Goal: Task Accomplishment & Management: Manage account settings

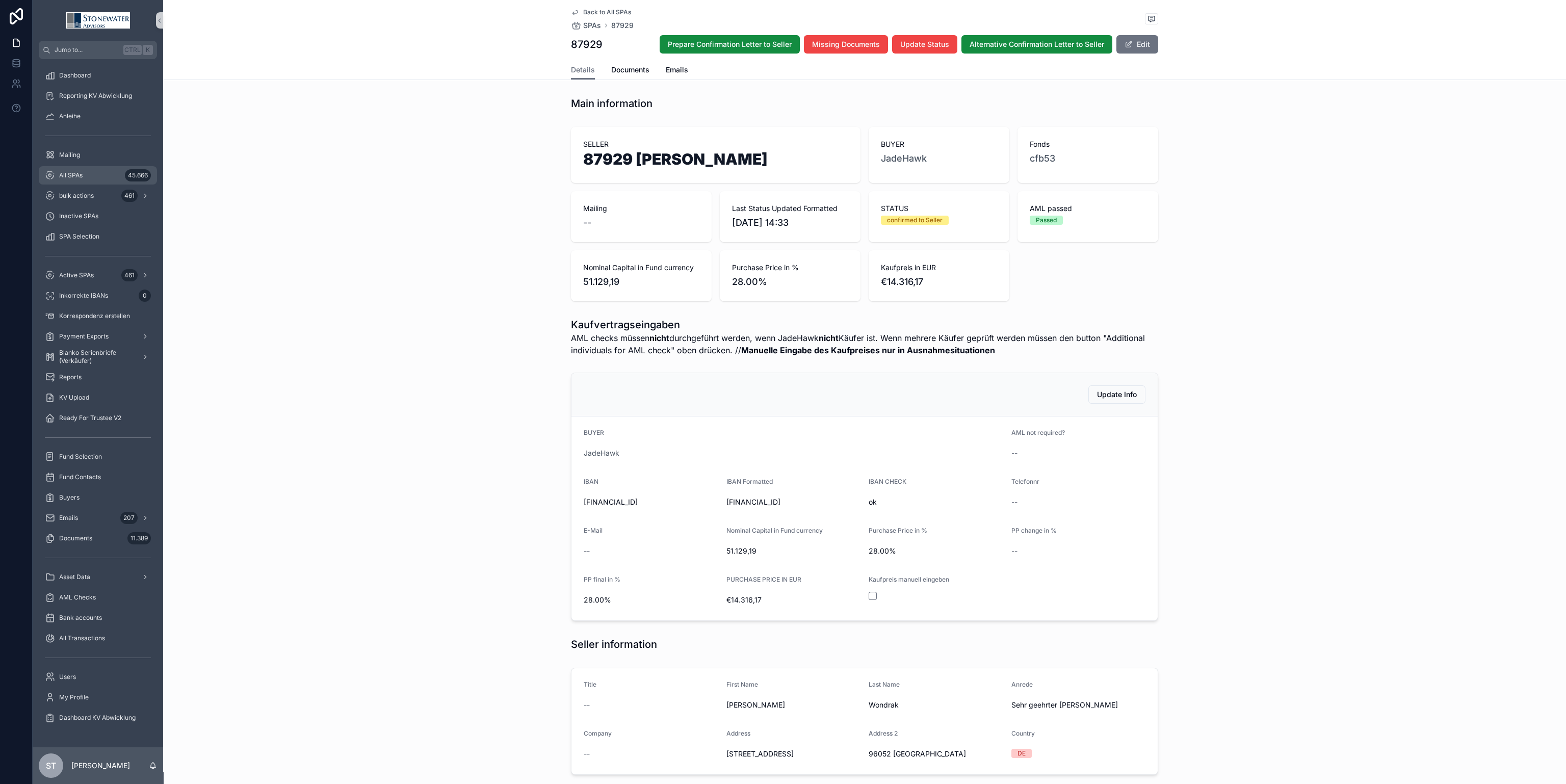
click at [89, 170] on div "All SPAs 45.666" at bounding box center [98, 175] width 106 height 16
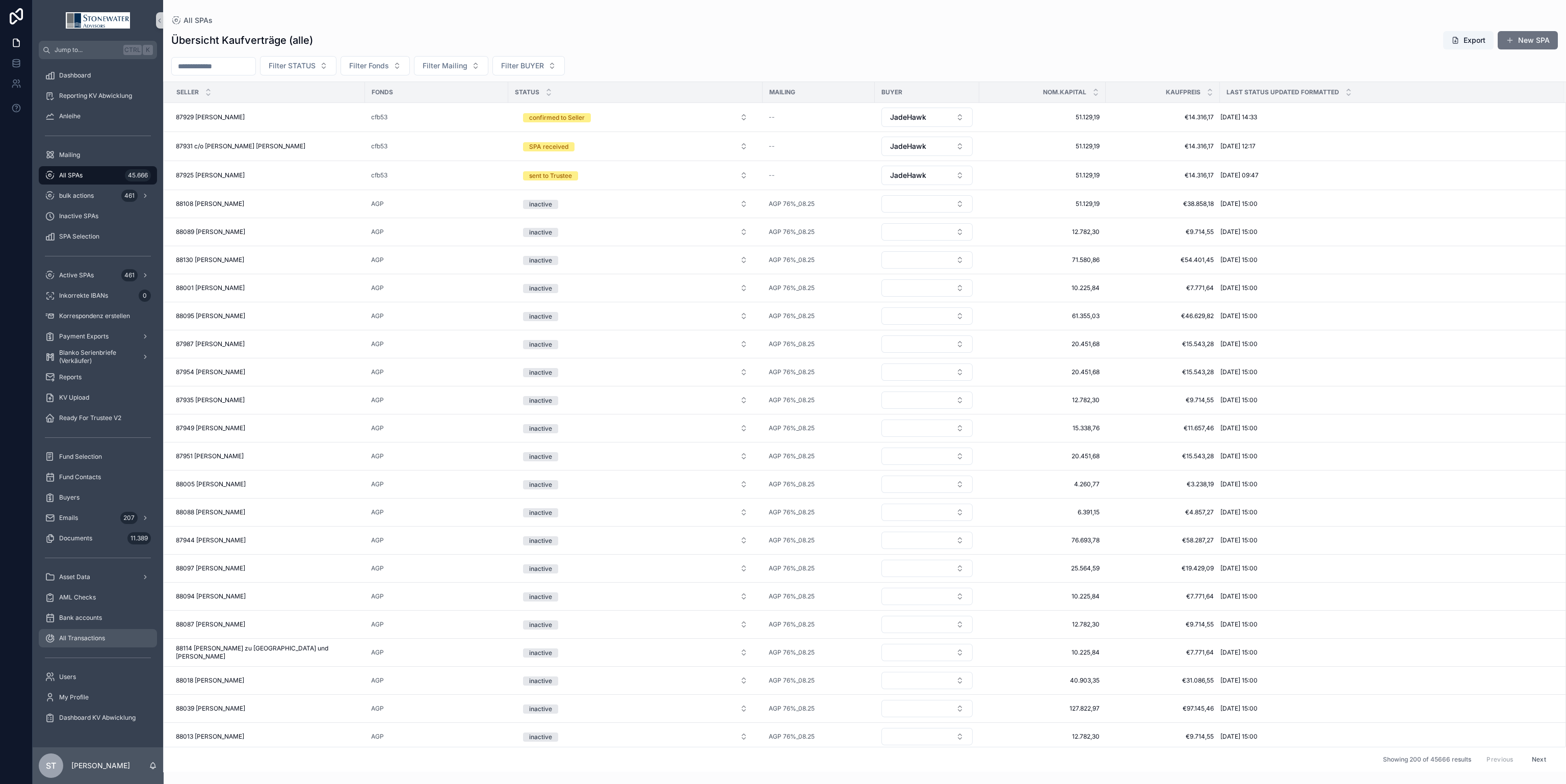
click at [67, 639] on span "All Transactions" at bounding box center [81, 638] width 46 height 8
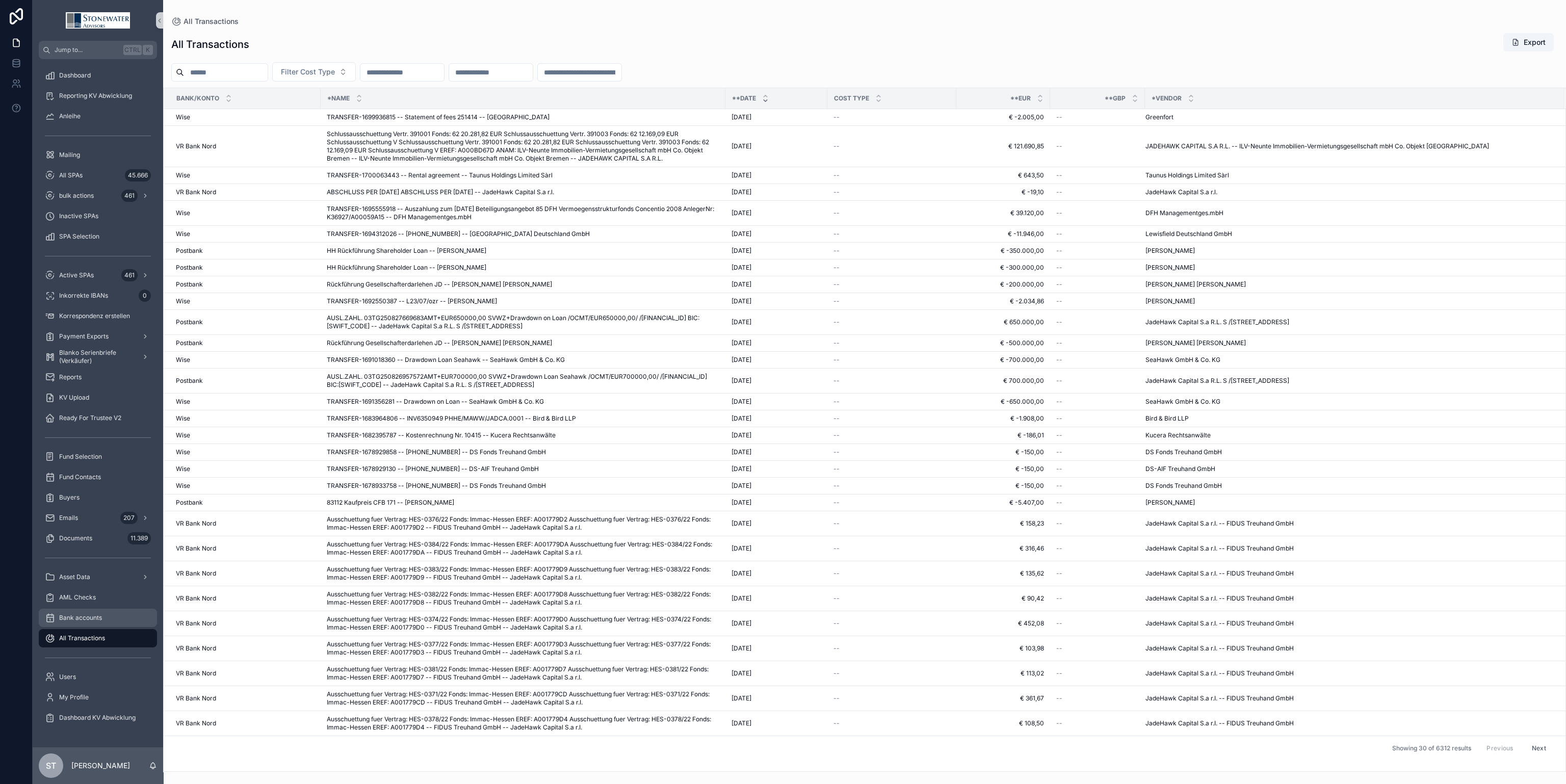
click at [75, 617] on span "Bank accounts" at bounding box center [80, 617] width 43 height 8
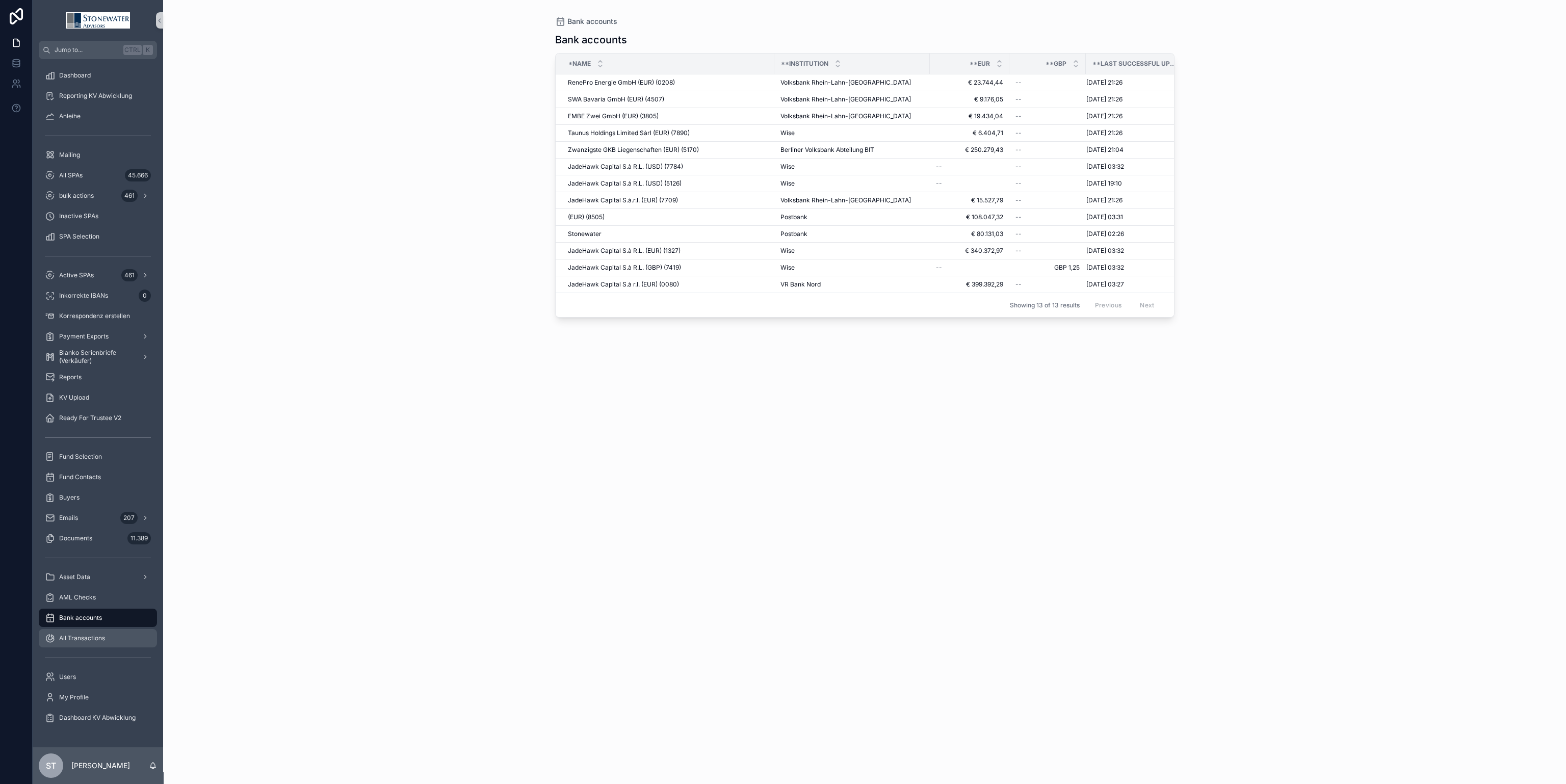
click at [75, 634] on span "All Transactions" at bounding box center [81, 638] width 46 height 8
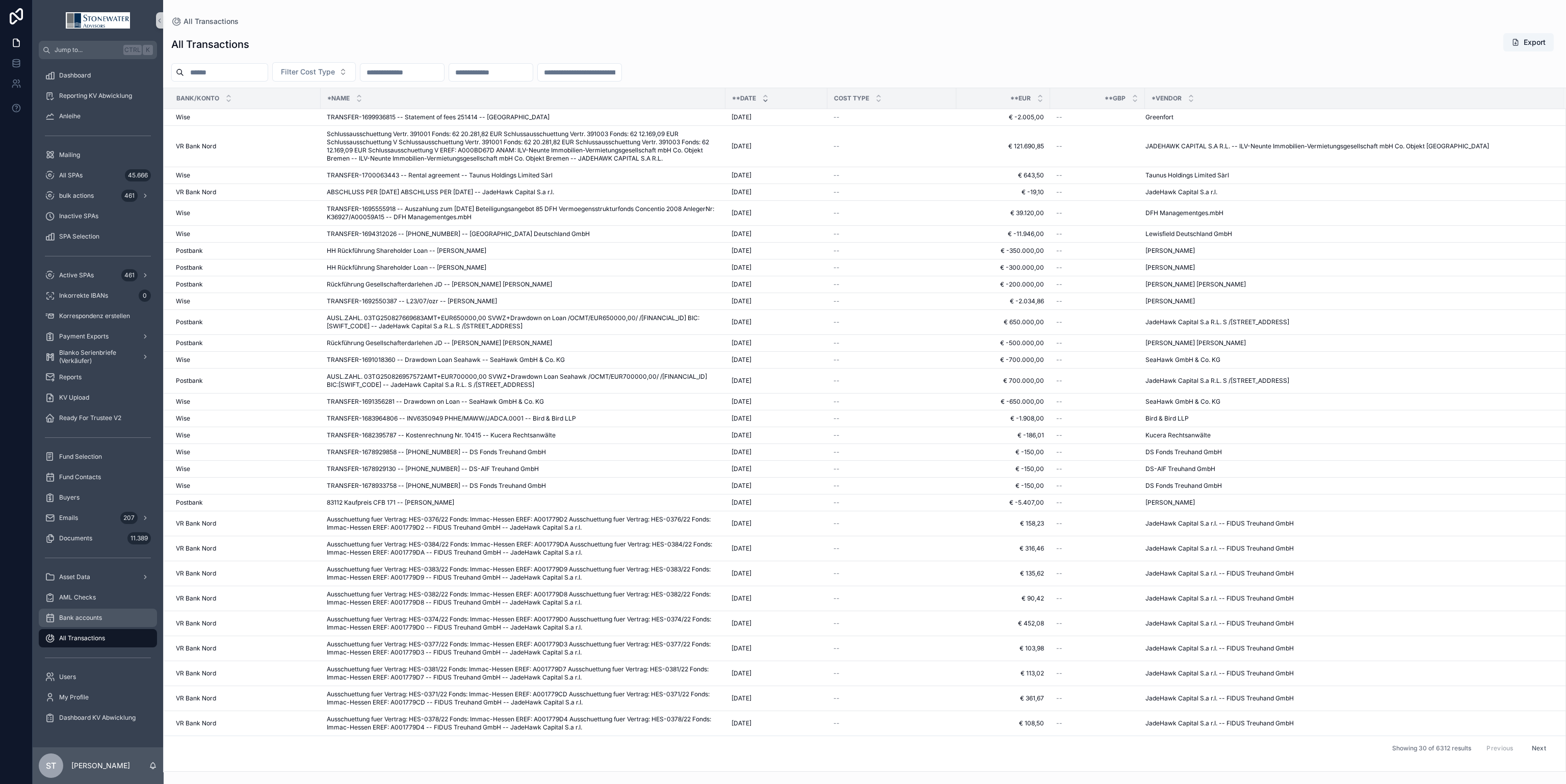
click at [74, 616] on span "Bank accounts" at bounding box center [80, 617] width 43 height 8
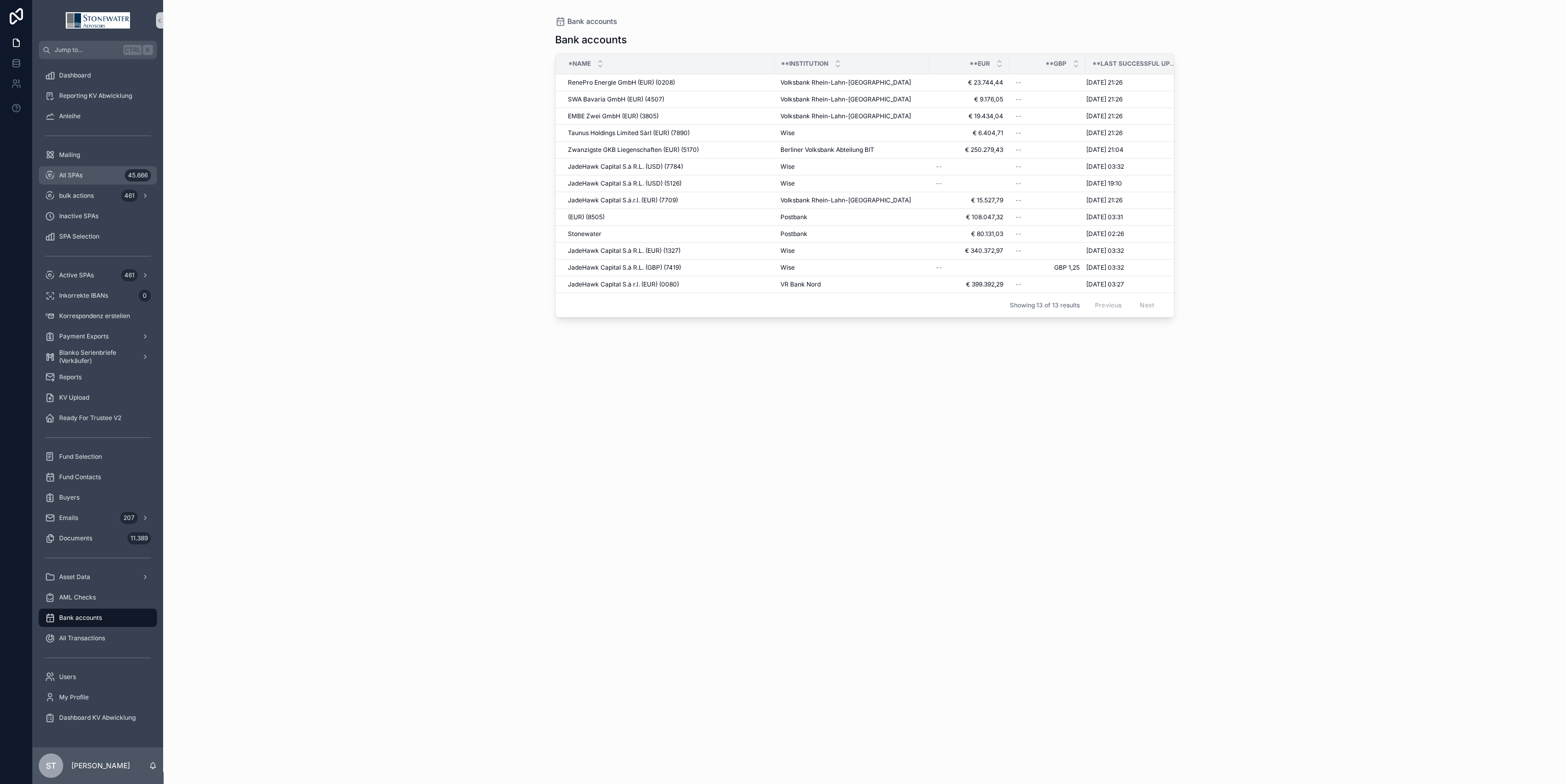
click at [88, 167] on div "All SPAs 45.666" at bounding box center [98, 175] width 106 height 16
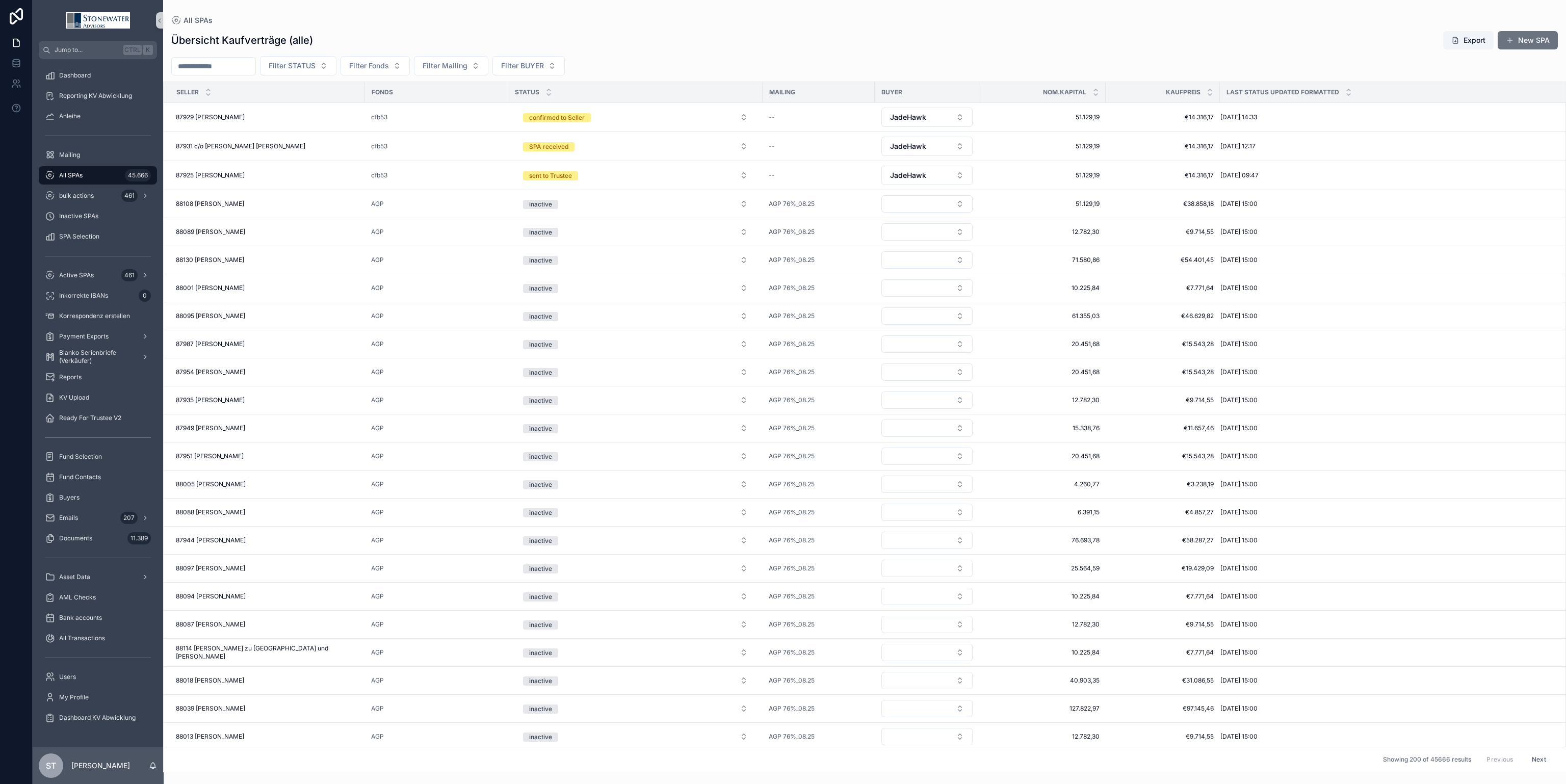
click at [236, 64] on input "scrollable content" at bounding box center [214, 66] width 84 height 14
type input "*****"
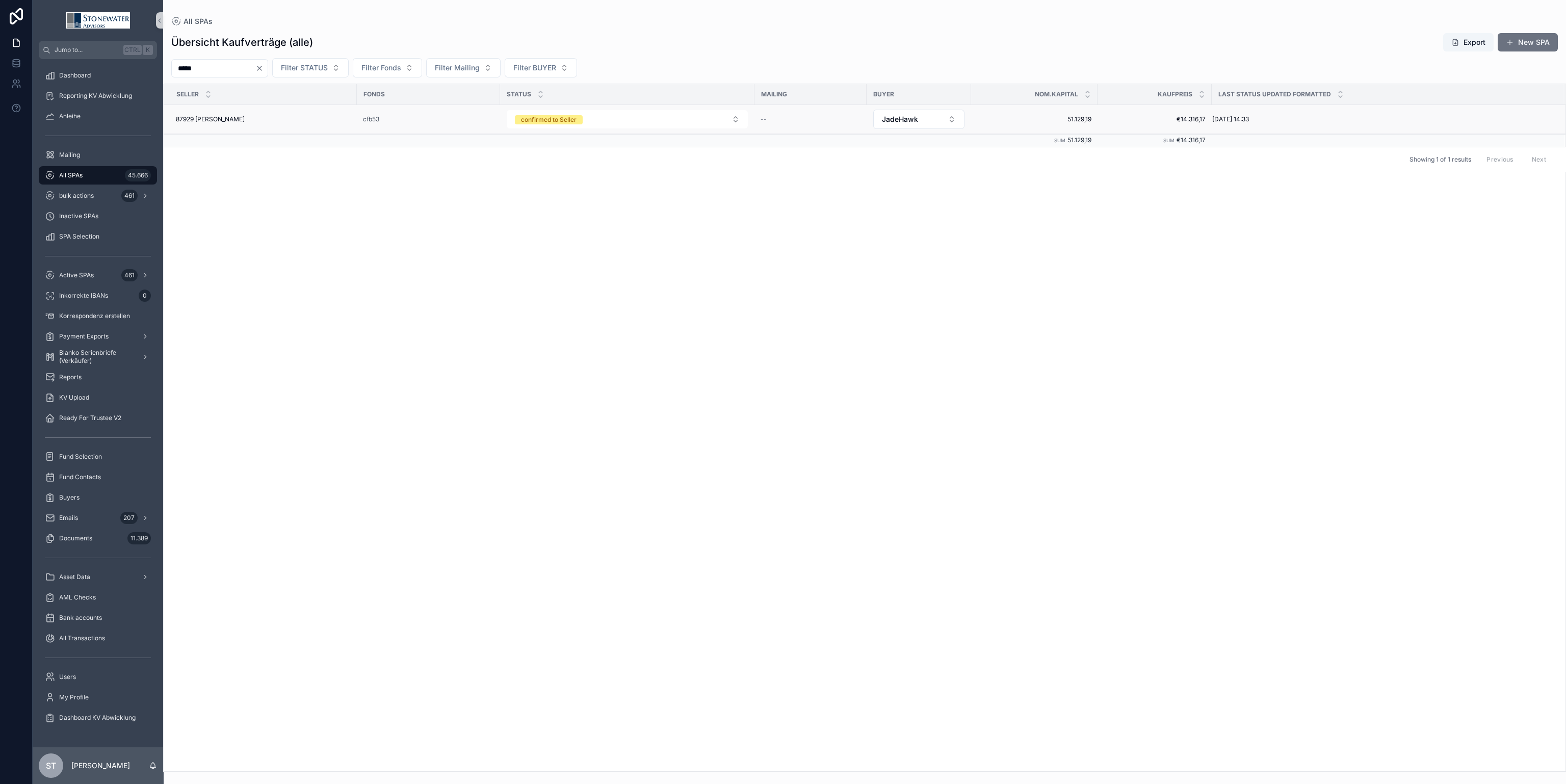
click at [279, 118] on div "87929 [PERSON_NAME] 87929 [PERSON_NAME]" at bounding box center [263, 119] width 175 height 8
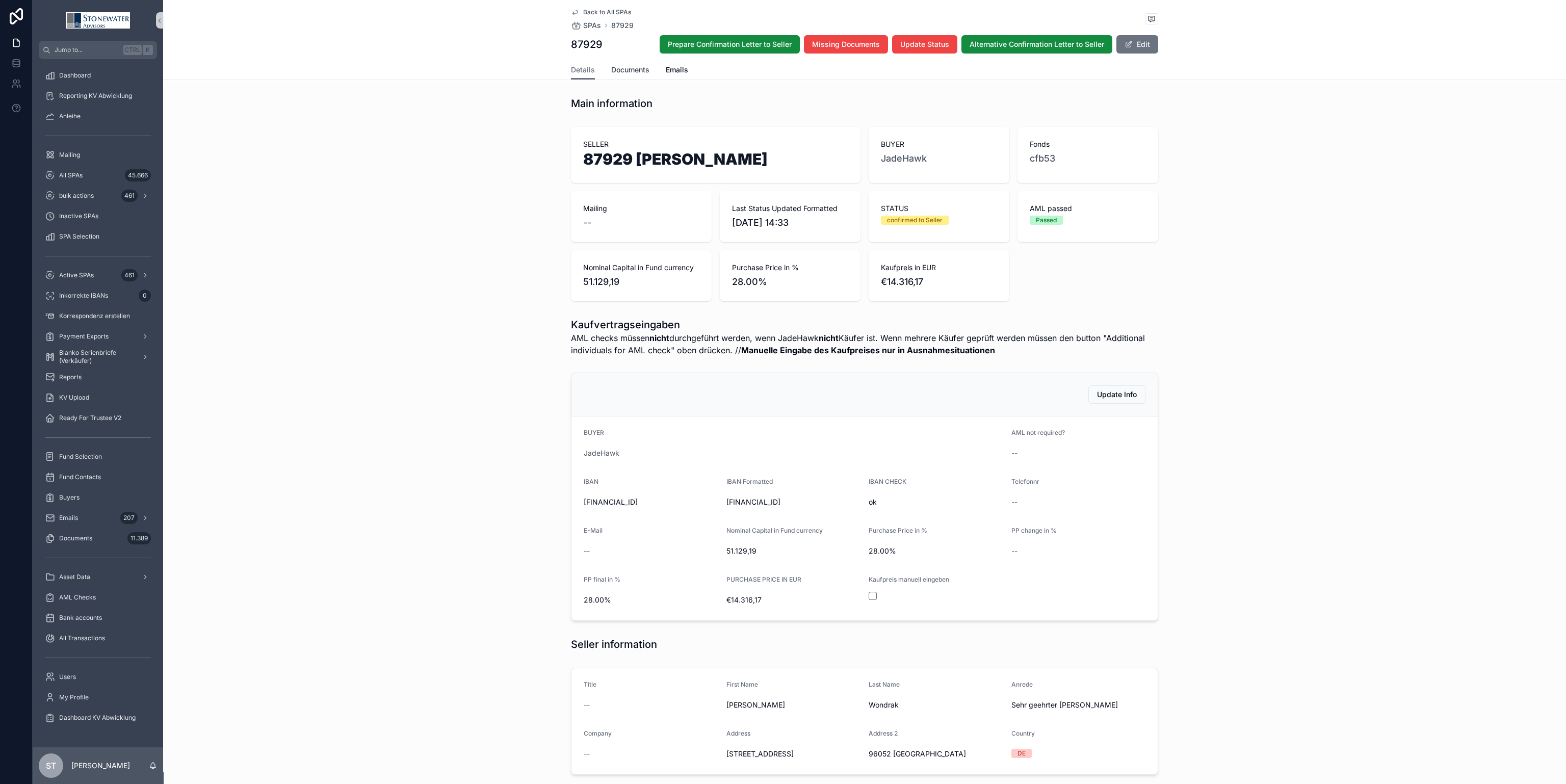
click at [619, 70] on span "Documents" at bounding box center [630, 69] width 38 height 10
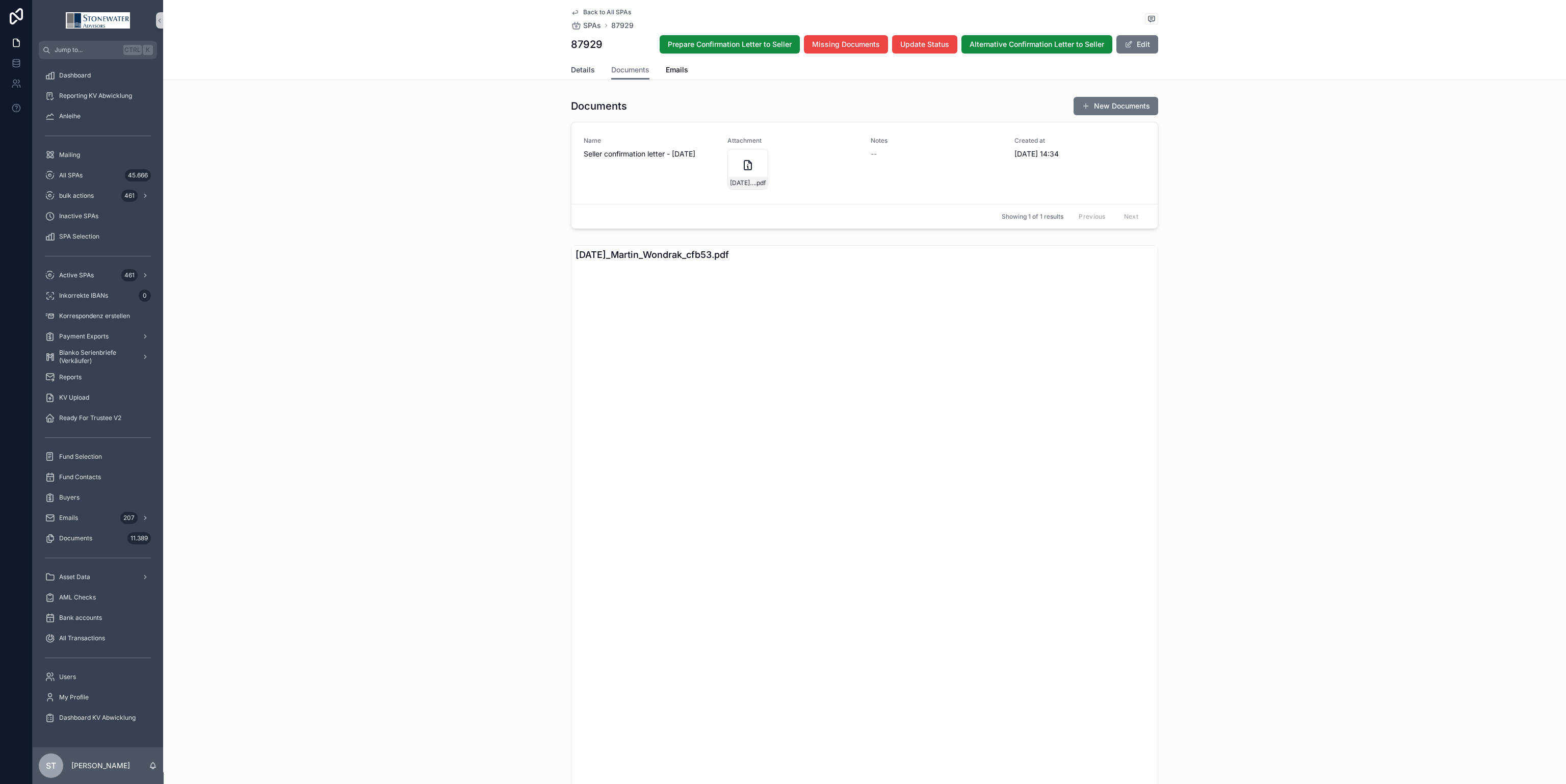
click at [577, 74] on span "Details" at bounding box center [582, 69] width 24 height 10
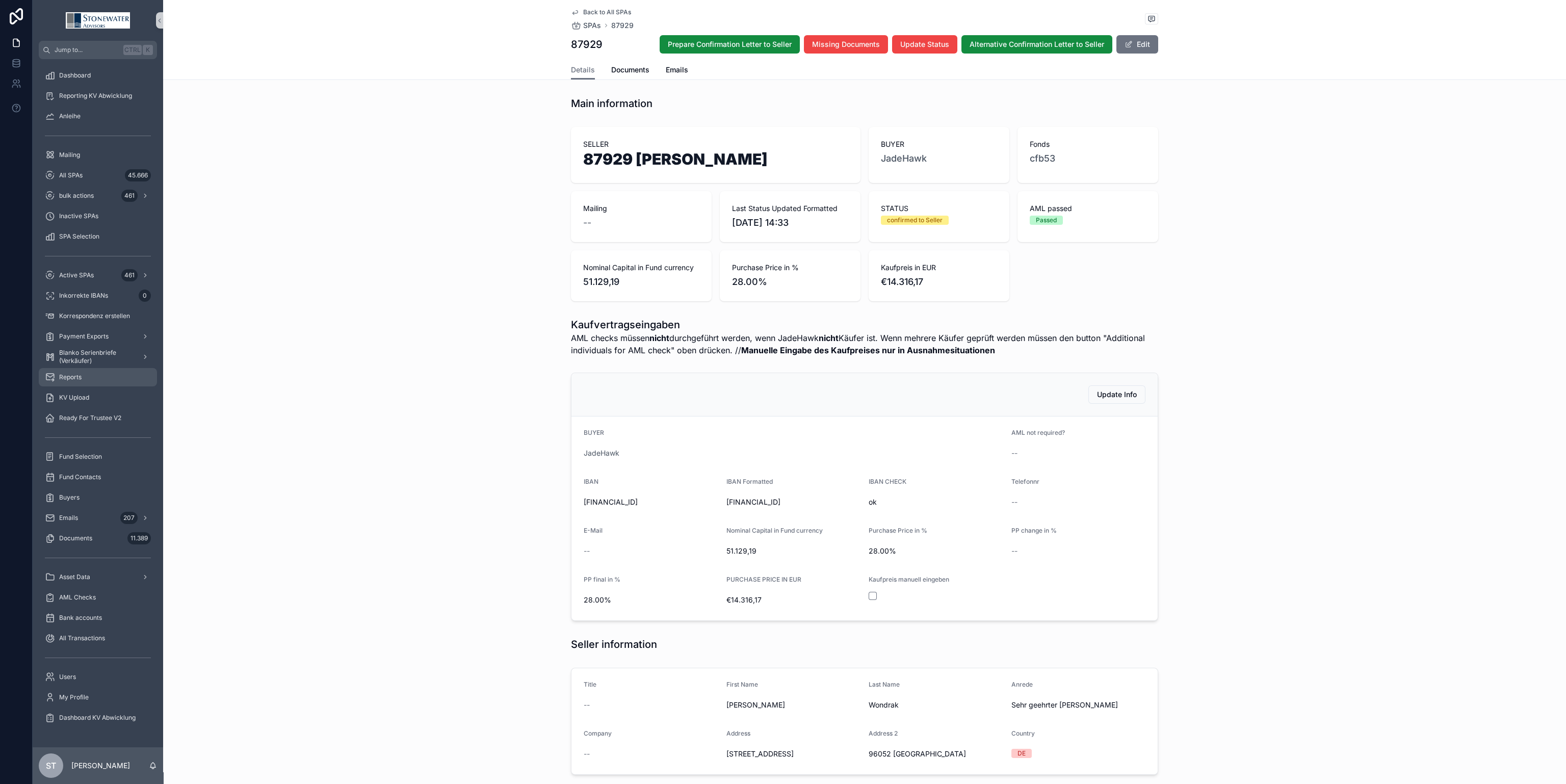
click at [108, 379] on div "Reports" at bounding box center [98, 377] width 106 height 16
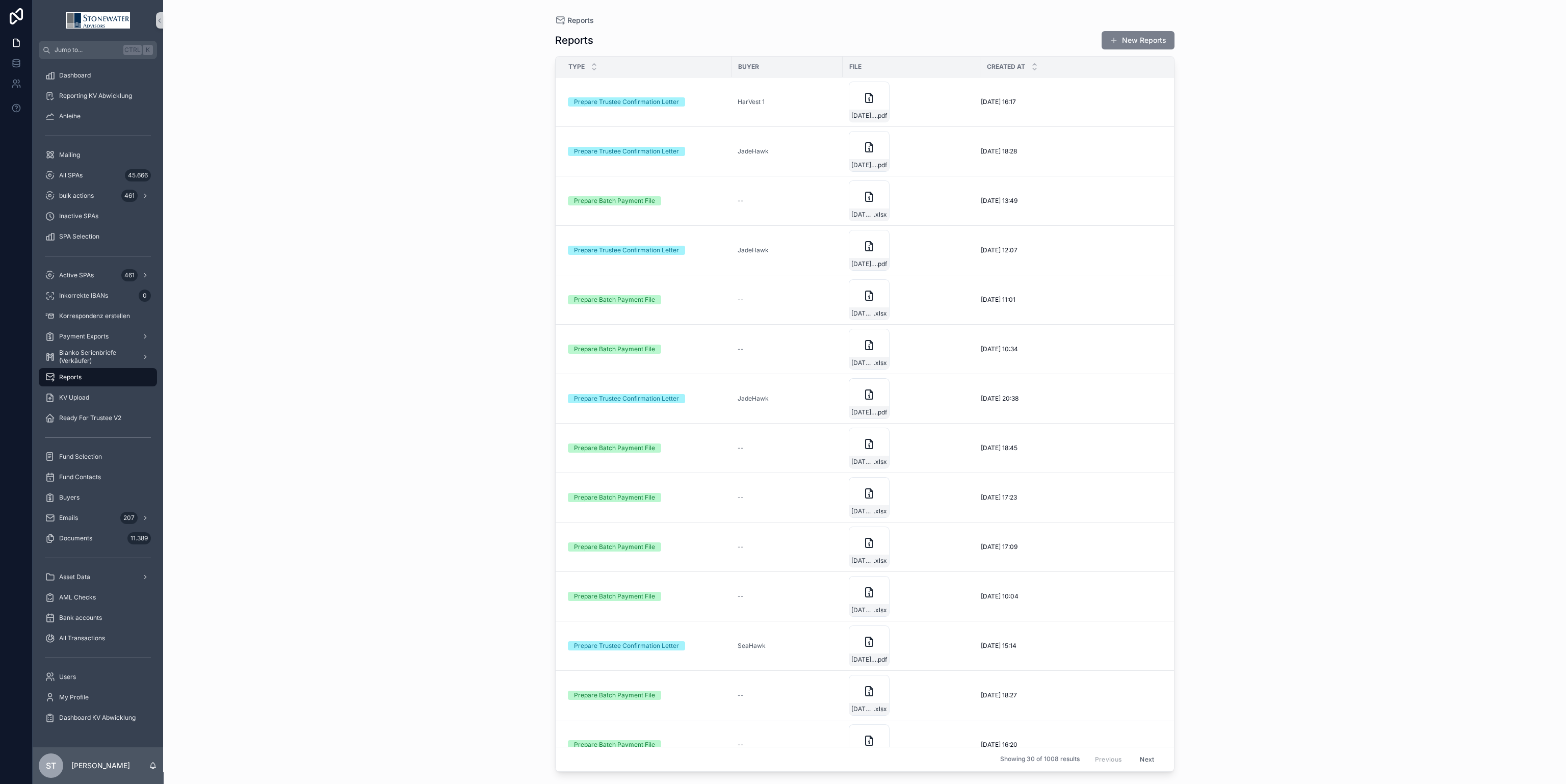
click at [1156, 43] on button "New Reports" at bounding box center [1138, 40] width 73 height 18
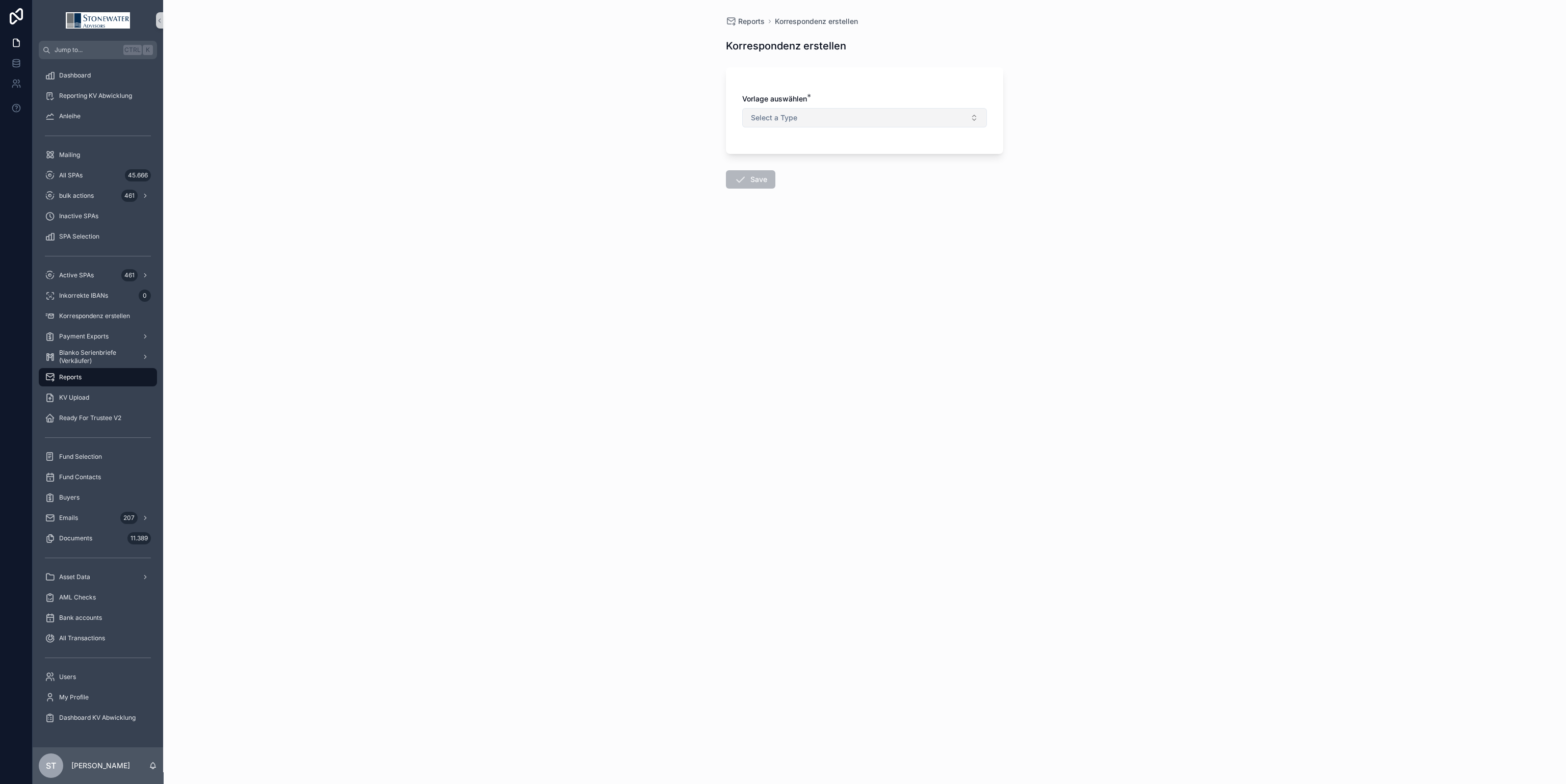
click at [880, 119] on button "Select a Type" at bounding box center [864, 118] width 244 height 19
click at [847, 159] on div "Prepare Trustee Confirmation Letter" at bounding box center [807, 158] width 105 height 9
click at [840, 181] on button "Select Button" at bounding box center [864, 179] width 244 height 18
click at [813, 177] on button "Select Button" at bounding box center [864, 179] width 244 height 18
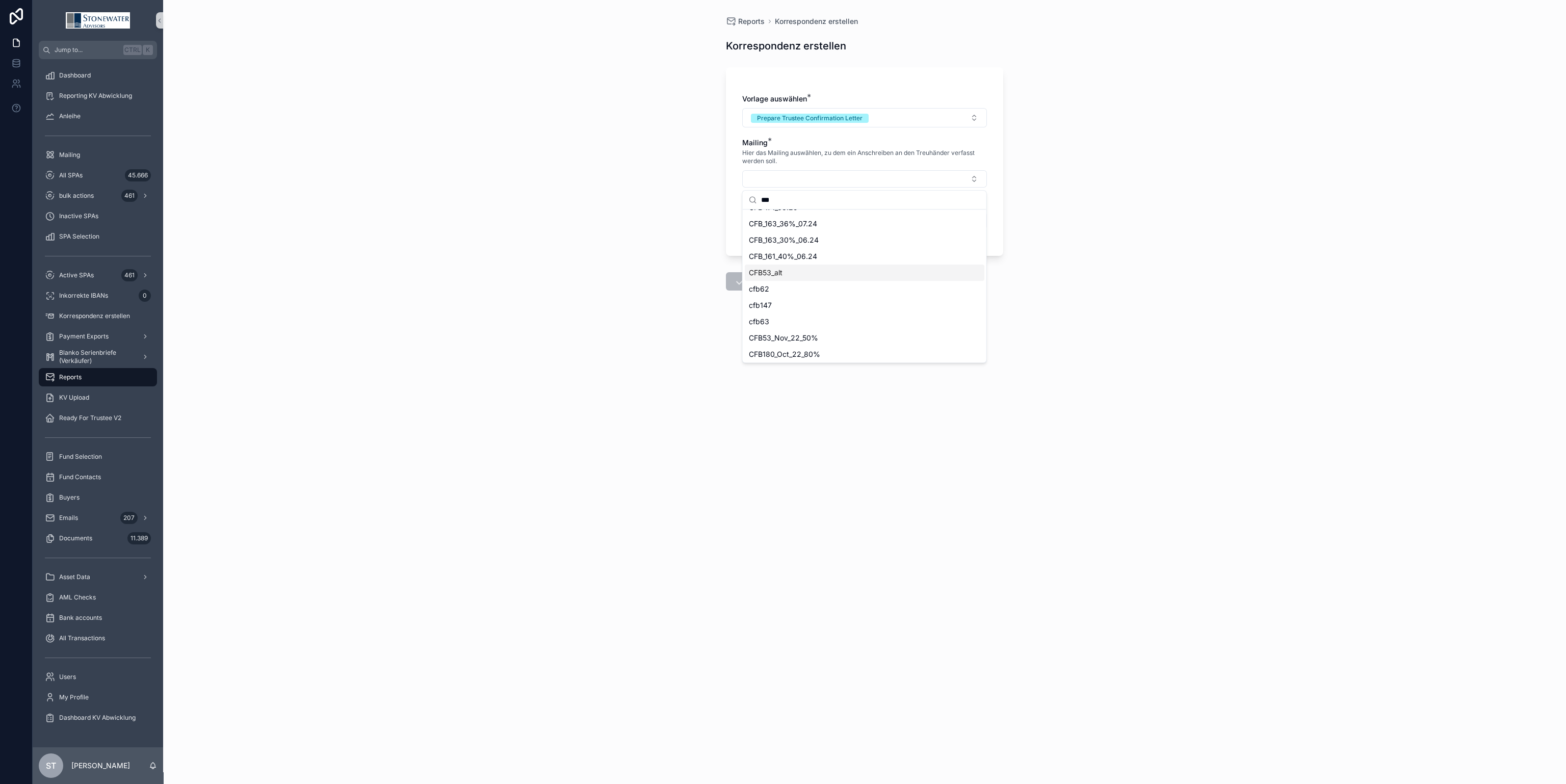
scroll to position [2, 0]
type input "***"
click at [790, 299] on div "CFB53_alt" at bounding box center [864, 298] width 240 height 16
click at [816, 221] on button "Select Button" at bounding box center [864, 222] width 244 height 18
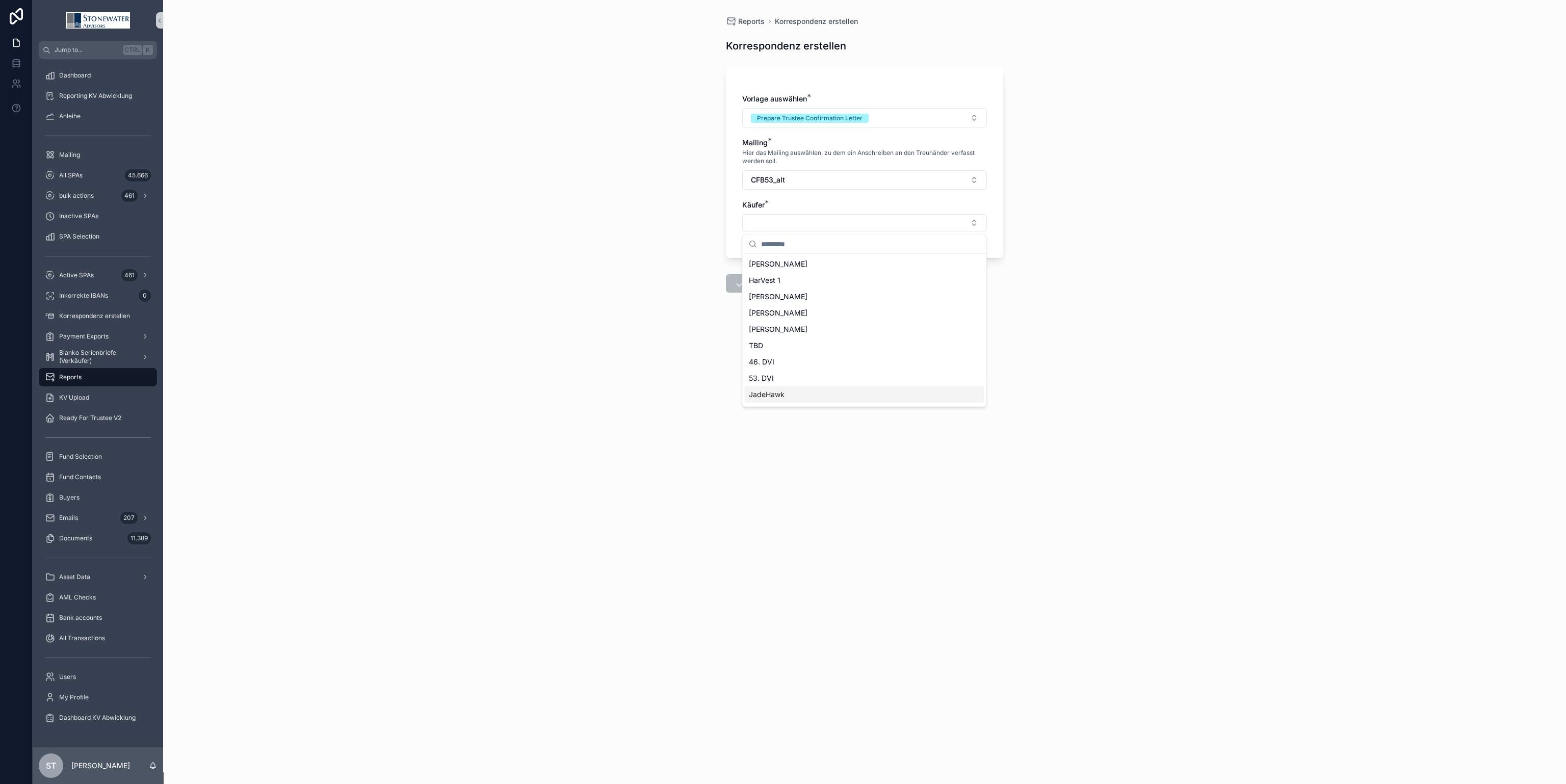
click at [792, 390] on div "JadeHawk" at bounding box center [864, 394] width 240 height 16
click at [762, 284] on button "Save" at bounding box center [750, 285] width 49 height 18
click at [103, 178] on div "All SPAs 45.666" at bounding box center [98, 175] width 106 height 16
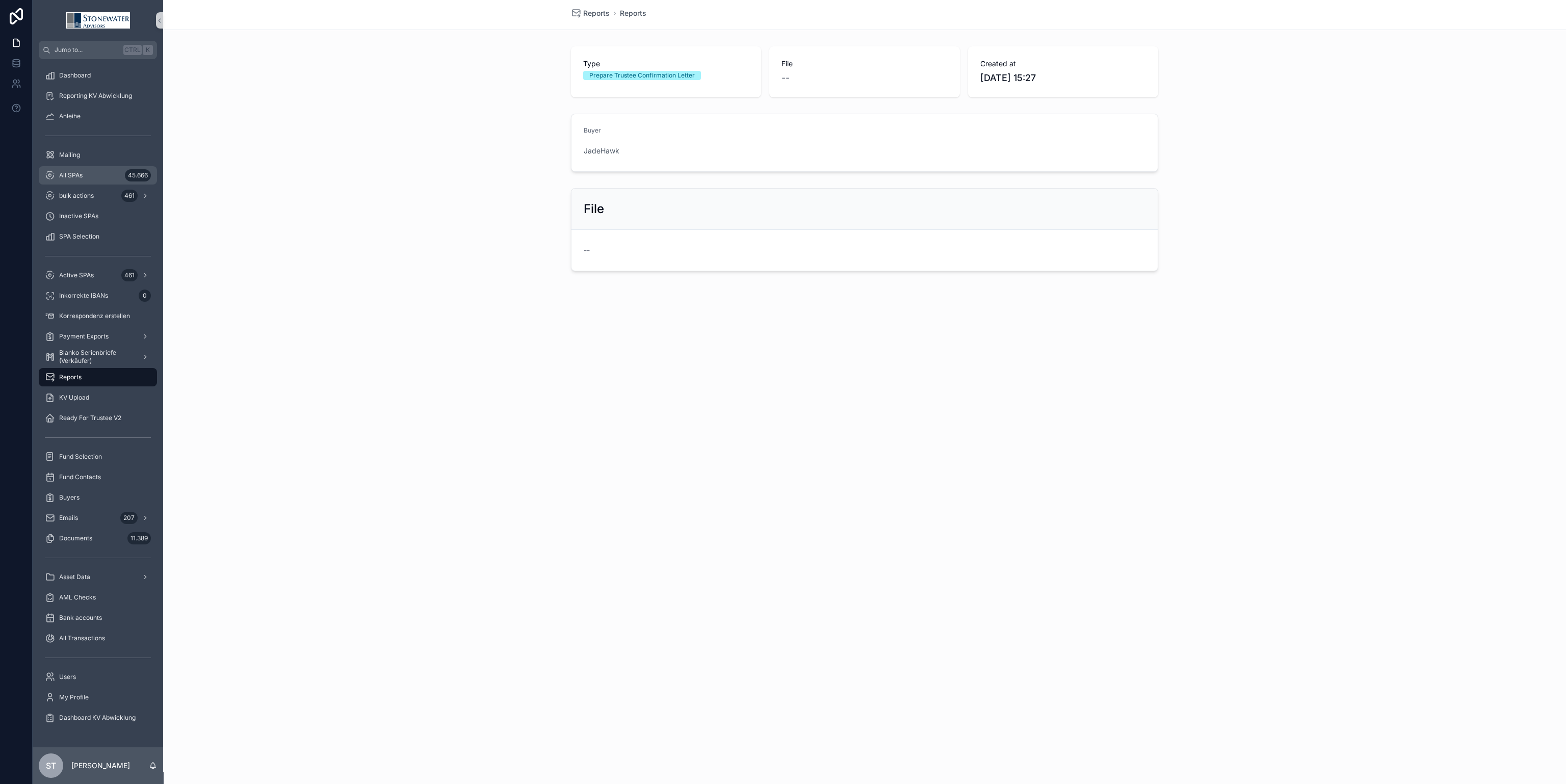
click at [70, 178] on span "All SPAs" at bounding box center [71, 175] width 24 height 8
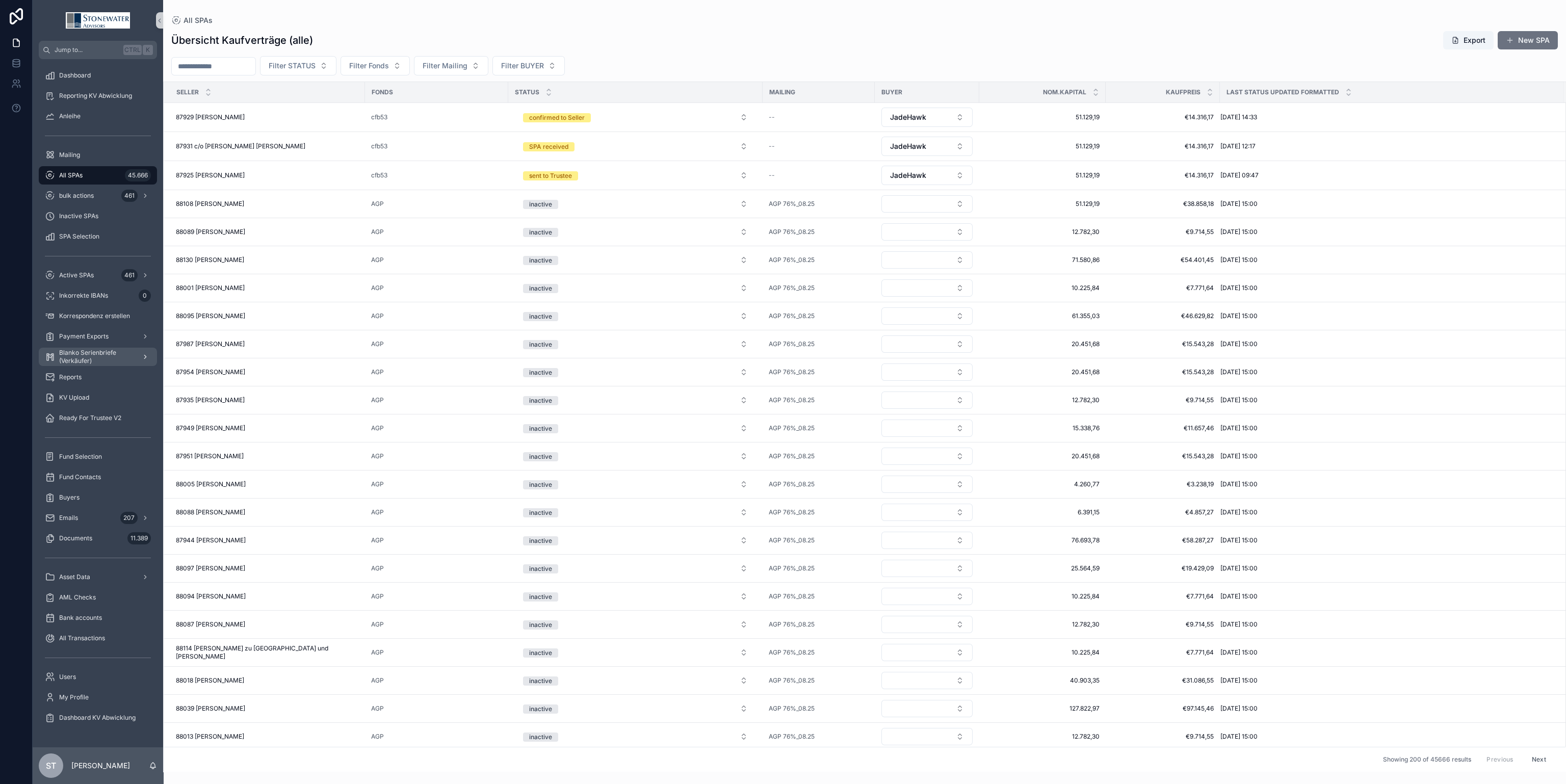
click at [97, 362] on span "Blanko Serienbriefe (Verkäufer)" at bounding box center [96, 357] width 74 height 16
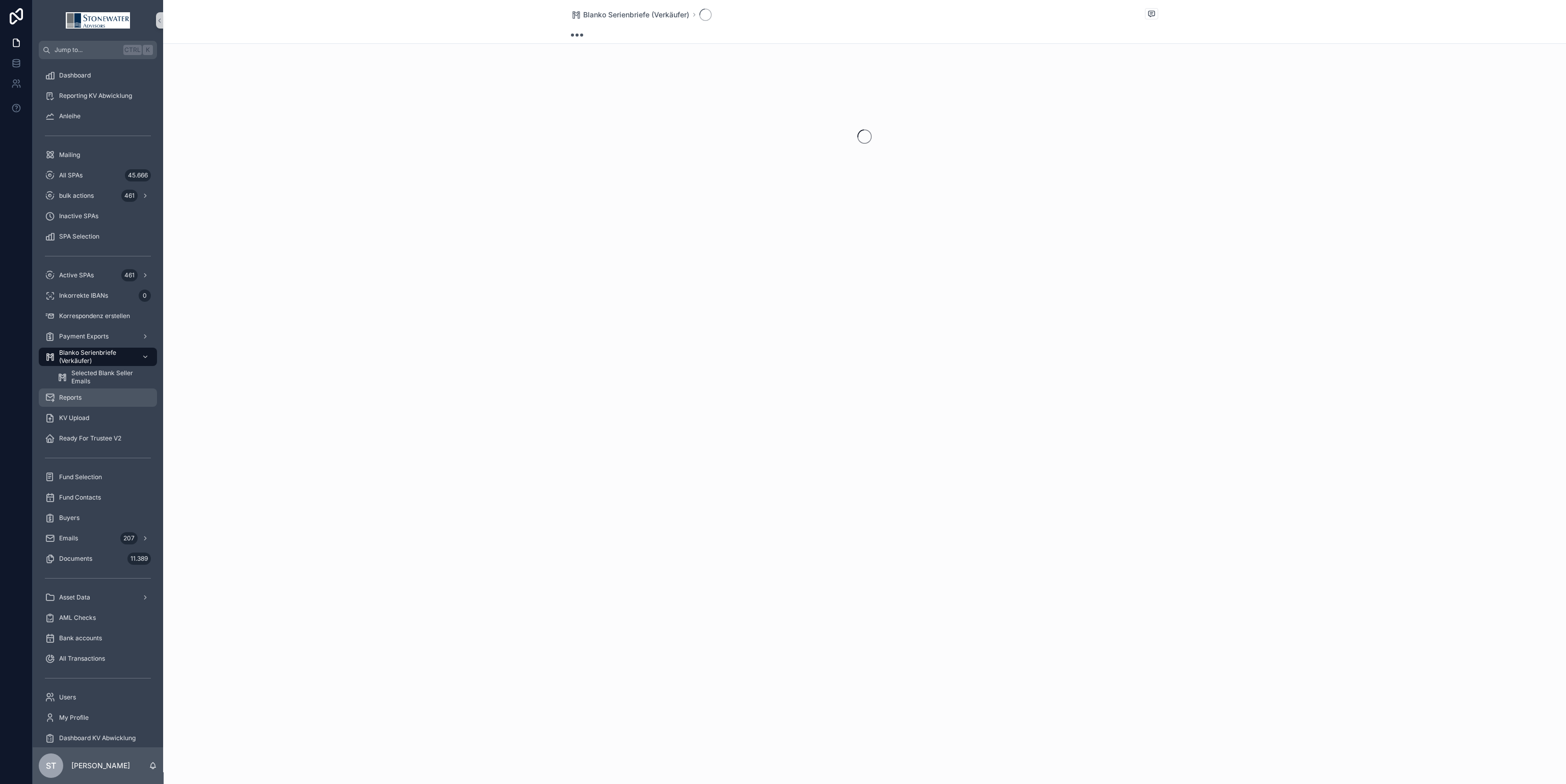
click at [100, 391] on div "Reports" at bounding box center [98, 397] width 106 height 16
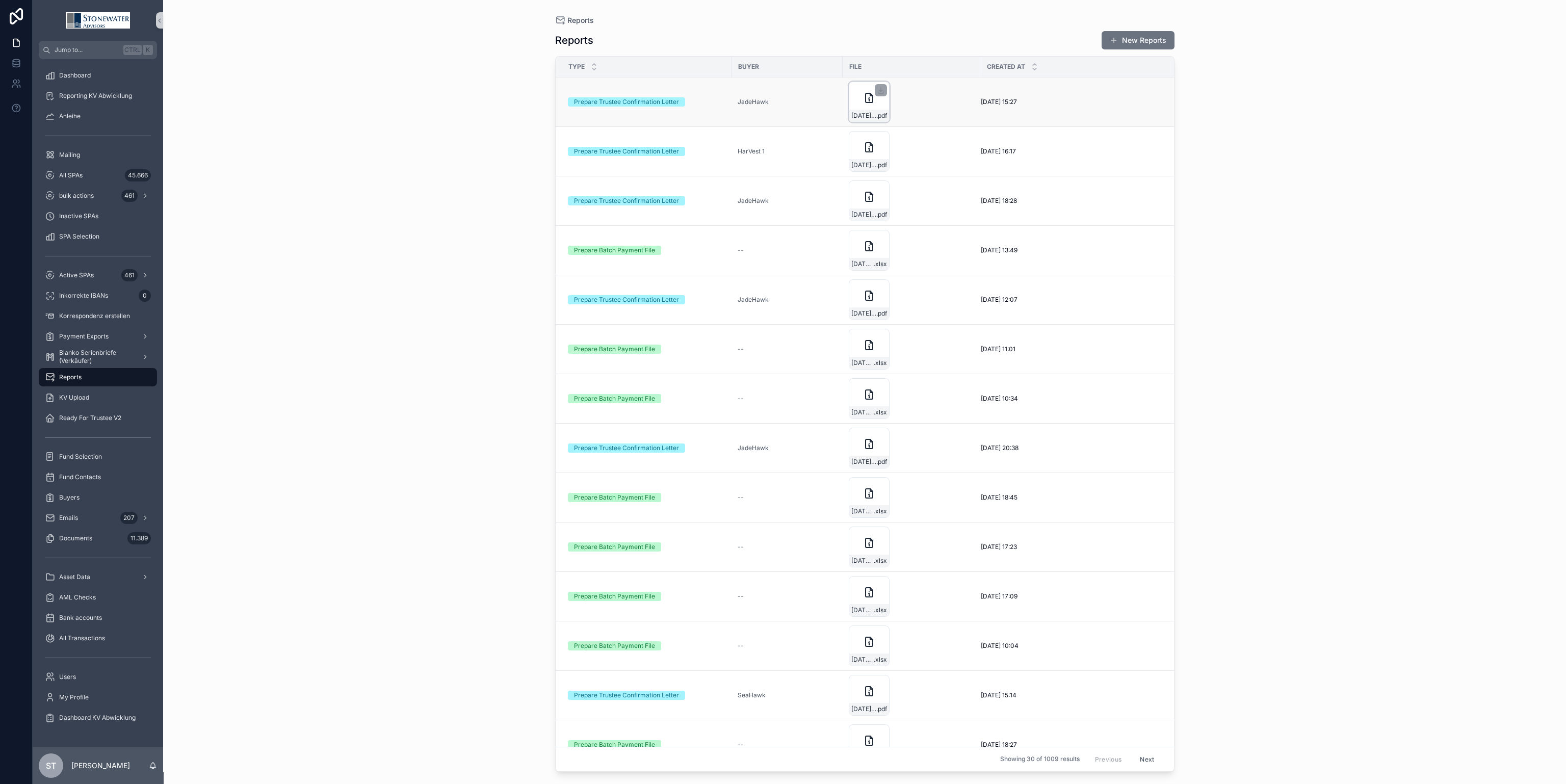
click at [870, 102] on icon "scrollable content" at bounding box center [869, 97] width 7 height 9
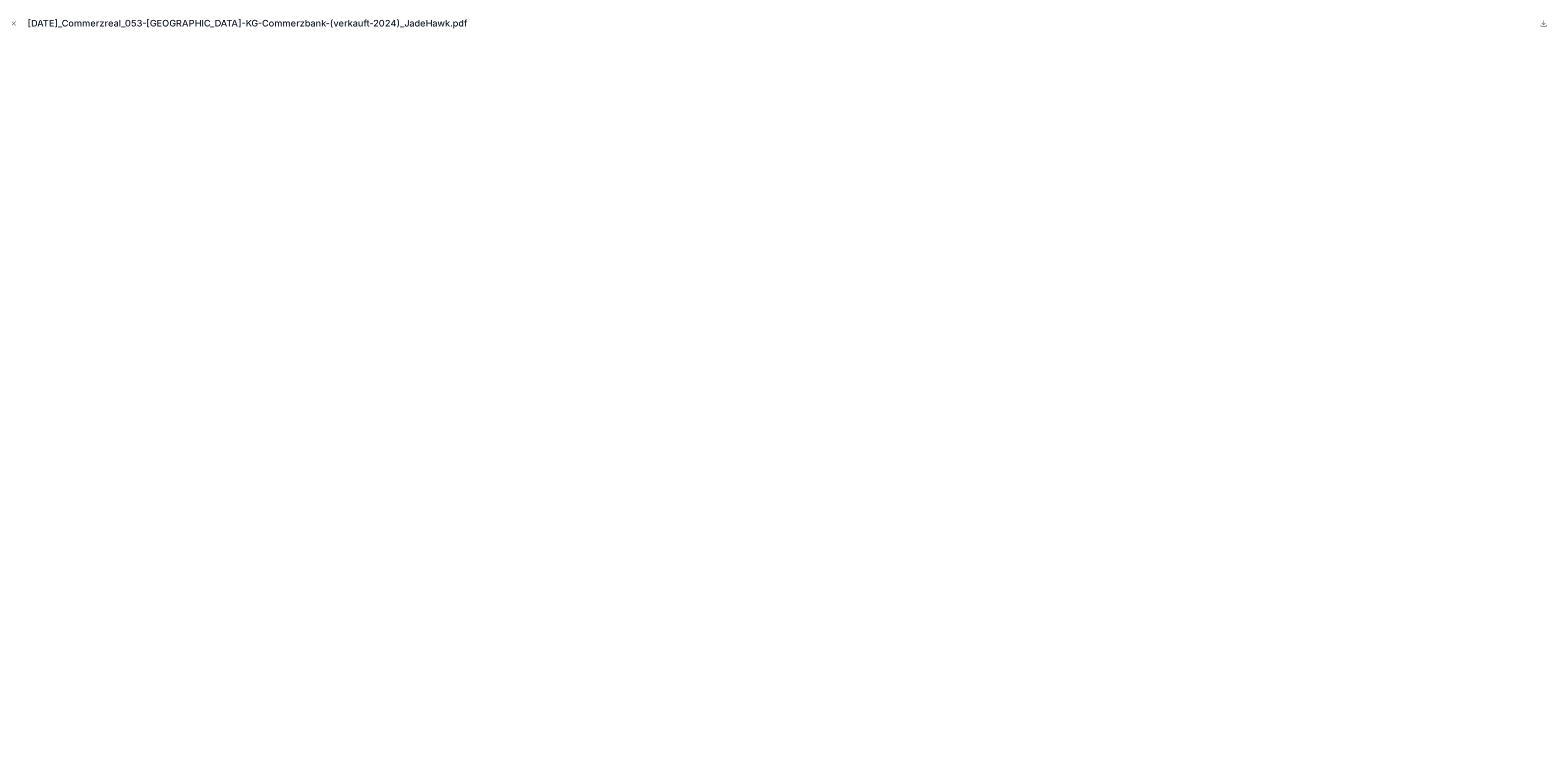
click at [13, 29] on div "[DATE]_Commerzreal_053-[GEOGRAPHIC_DATA]-KG-Commerzbank-(verkauft-2024)_JadeHaw…" at bounding box center [782, 23] width 1550 height 30
click at [13, 26] on icon "Close modal" at bounding box center [14, 24] width 7 height 7
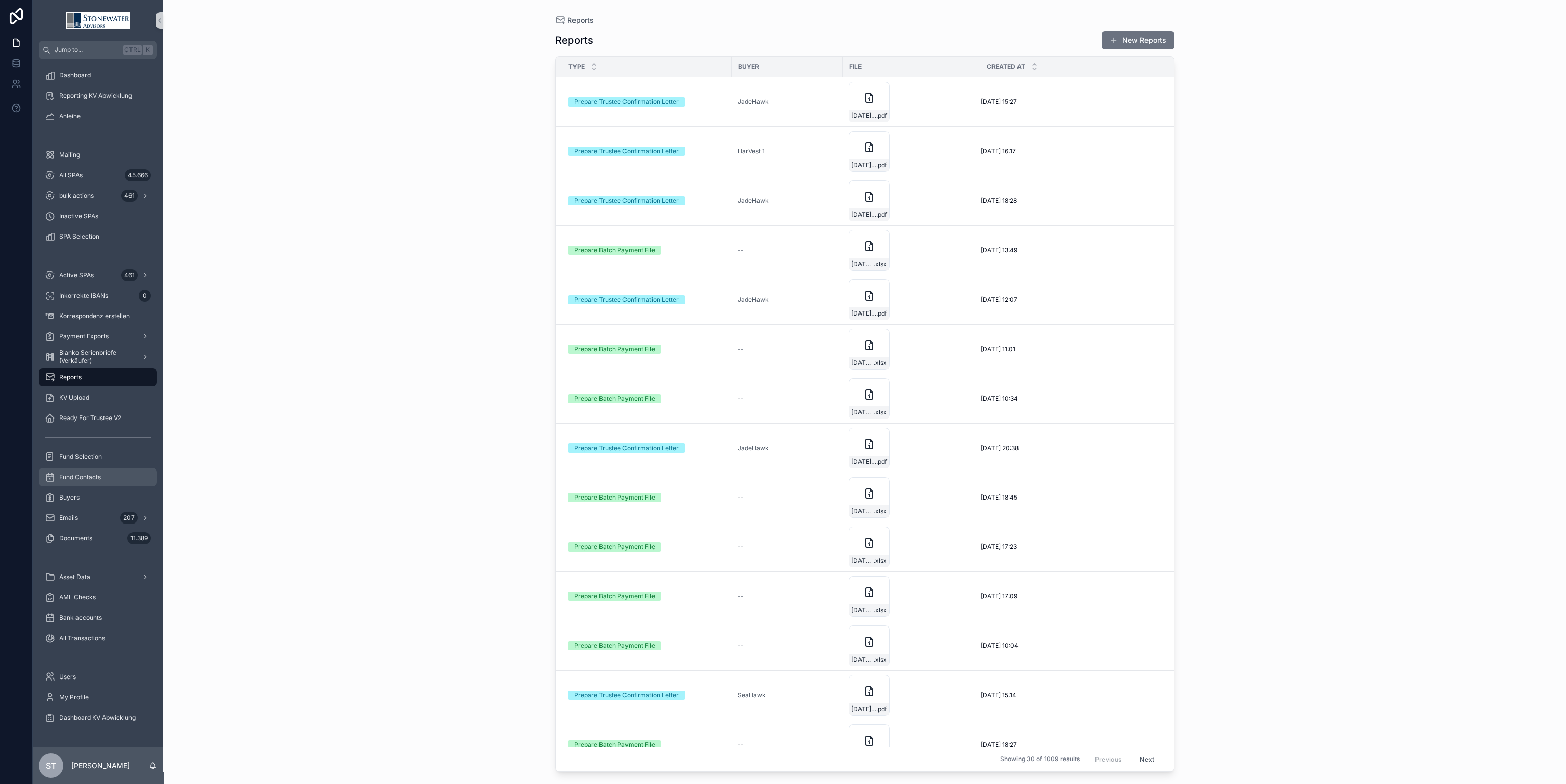
click at [71, 477] on span "Fund Contacts" at bounding box center [80, 476] width 42 height 8
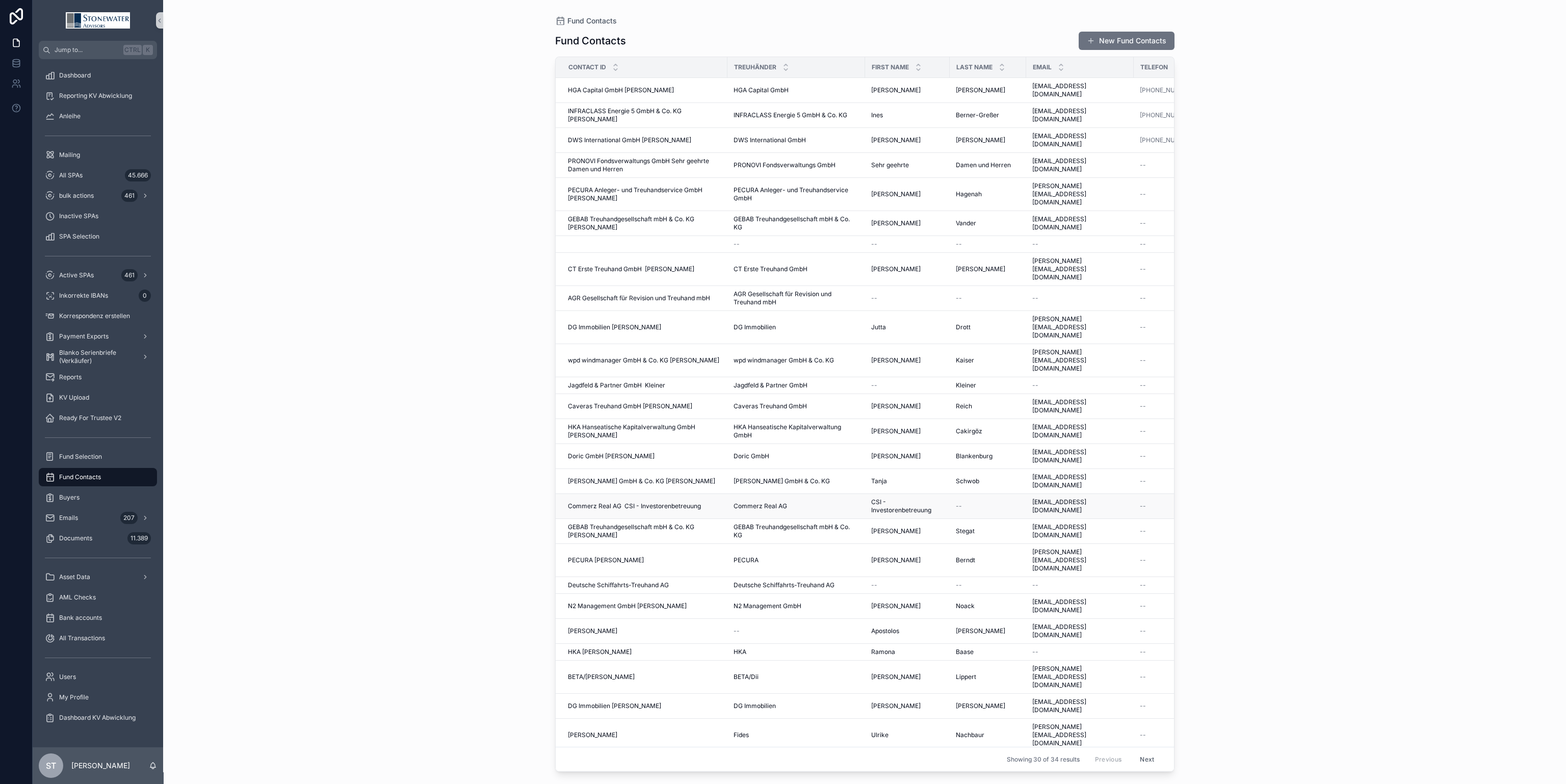
click at [748, 502] on span "Commerz Real AG" at bounding box center [761, 506] width 53 height 8
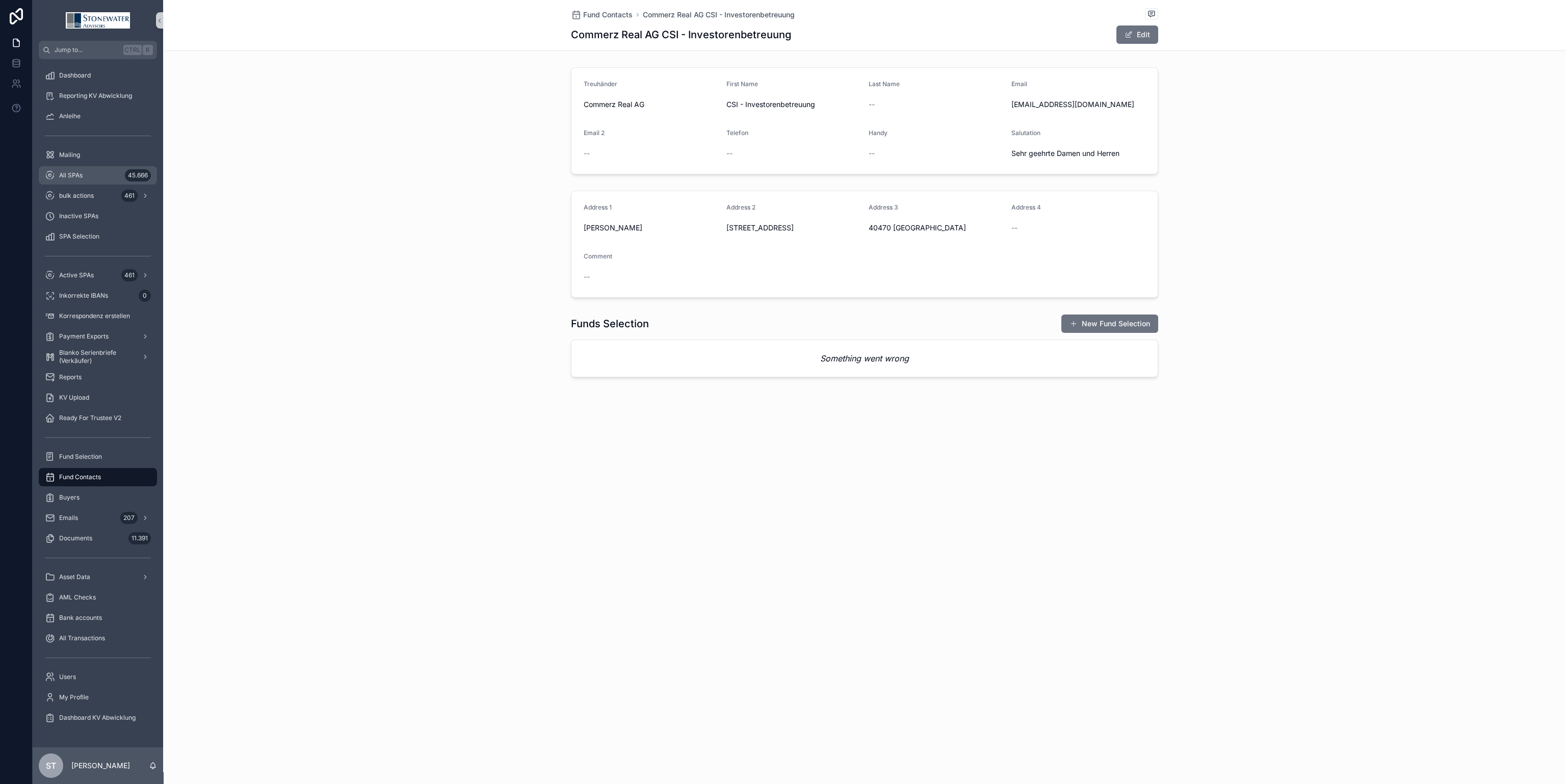
click at [87, 172] on div "All SPAs 45.666" at bounding box center [98, 175] width 106 height 16
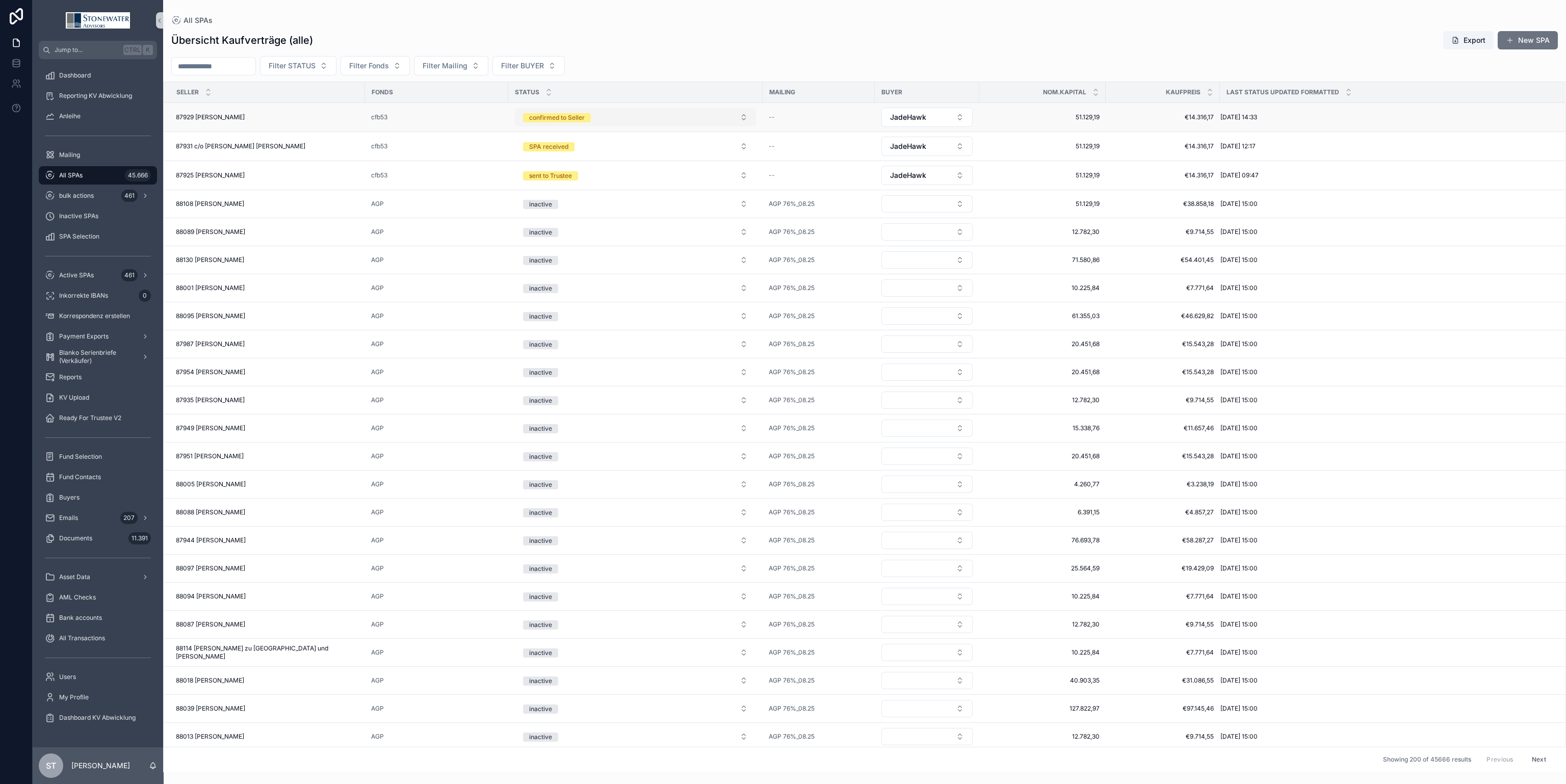
click at [742, 112] on button "confirmed to Seller" at bounding box center [635, 117] width 241 height 18
click at [661, 253] on div "sent to Trustee" at bounding box center [635, 249] width 236 height 15
click at [79, 174] on span "All SPAs" at bounding box center [71, 175] width 24 height 8
click at [389, 64] on span "Filter Fonds" at bounding box center [368, 66] width 40 height 10
type input "*****"
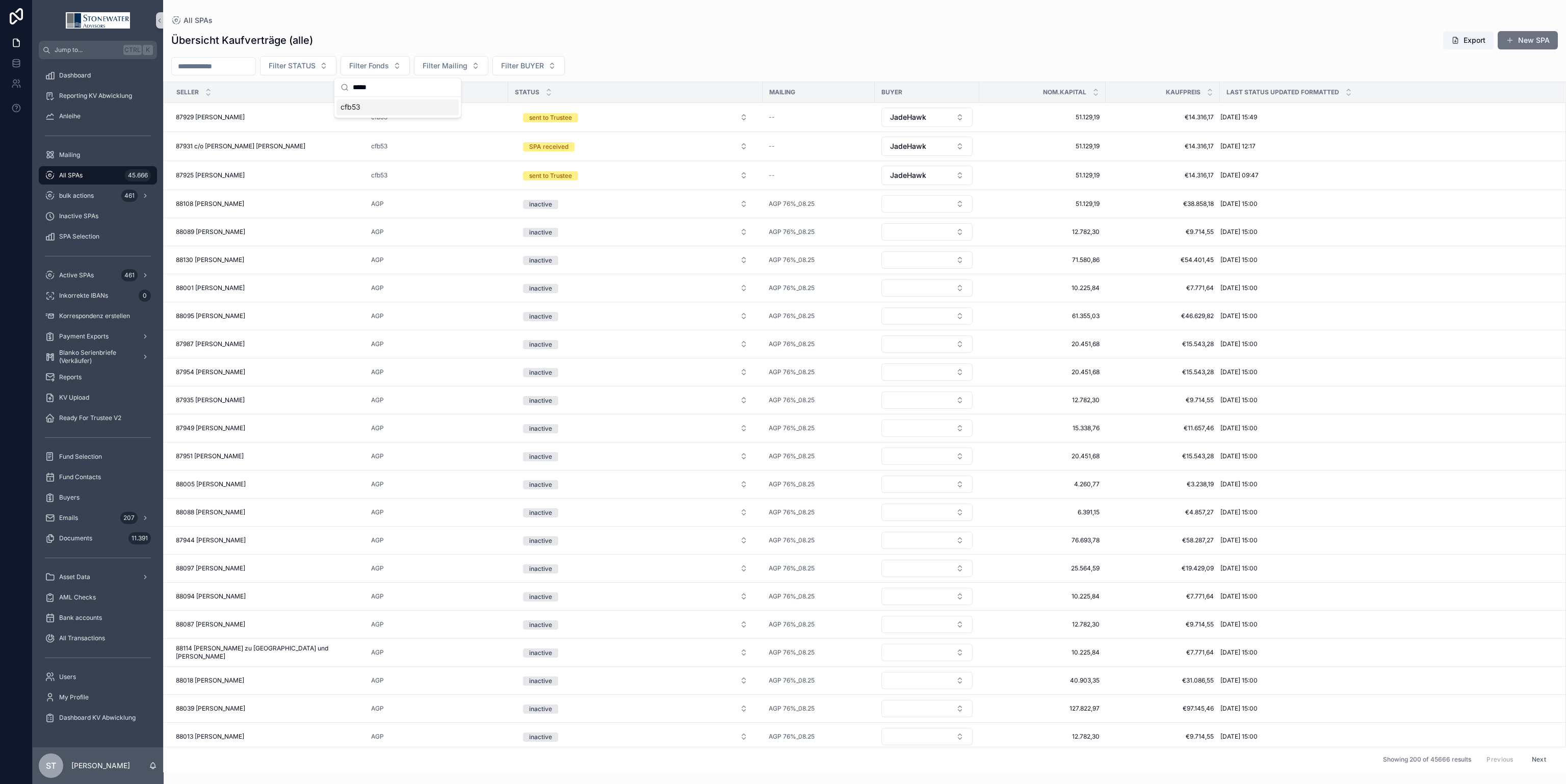
click at [392, 109] on div "cfb53" at bounding box center [397, 107] width 122 height 16
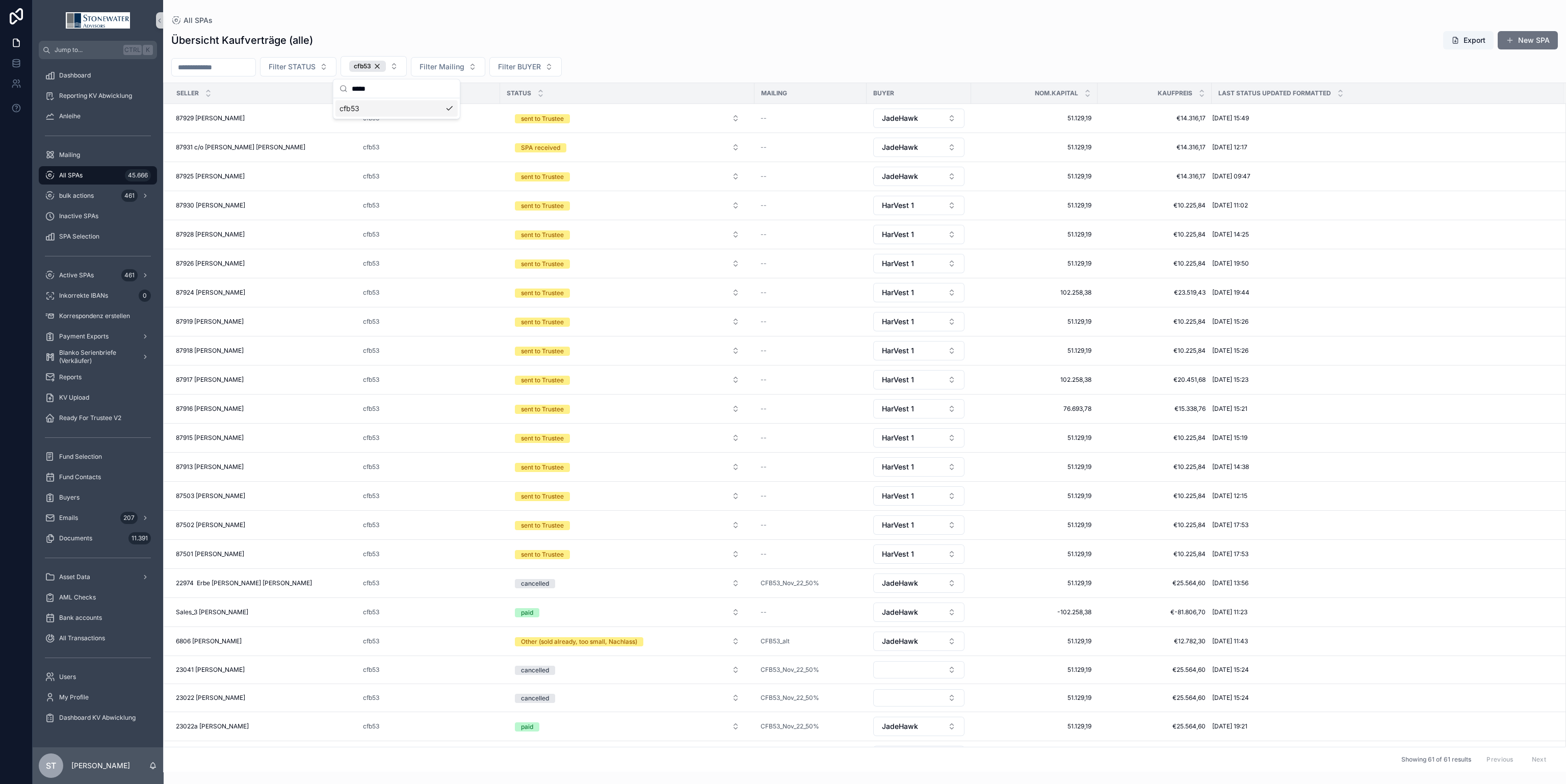
click at [719, 61] on div "Filter STATUS cfb53 Filter Mailing Filter BUYER" at bounding box center [864, 66] width 1403 height 21
click at [82, 172] on span "All SPAs" at bounding box center [71, 175] width 24 height 8
